Goal: Navigation & Orientation: Find specific page/section

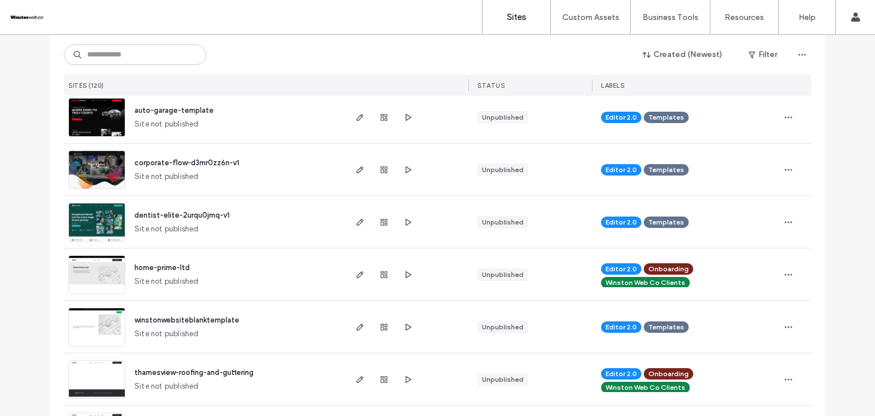
scroll to position [607, 0]
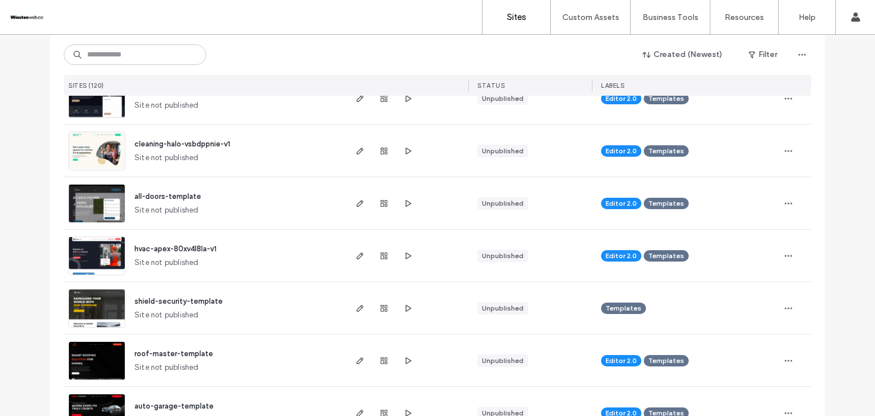
scroll to position [228, 0]
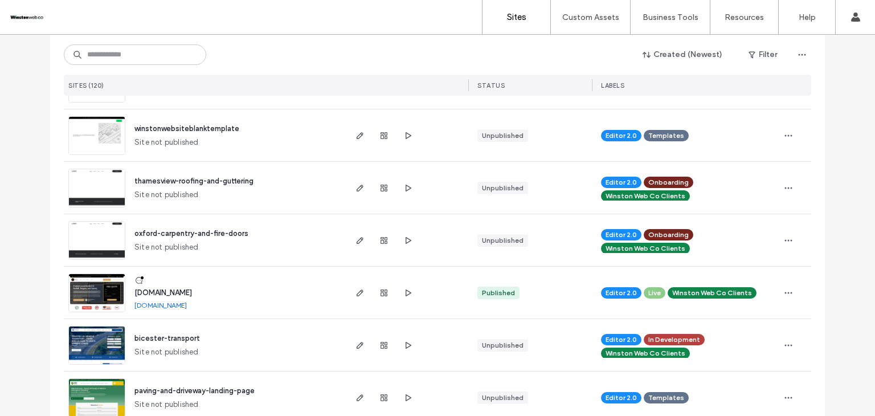
scroll to position [760, 0]
